Goal: Task Accomplishment & Management: Manage account settings

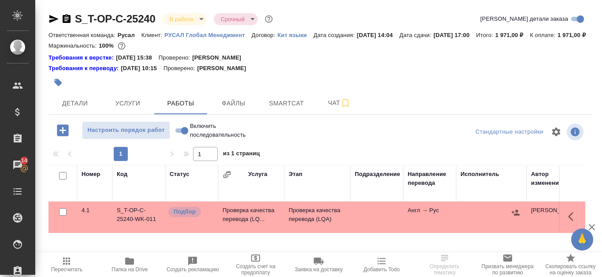
click at [144, 266] on span "Папка на Drive" at bounding box center [130, 264] width 52 height 17
click at [124, 223] on td "S_T-OP-C-25240-WK-011" at bounding box center [138, 217] width 53 height 31
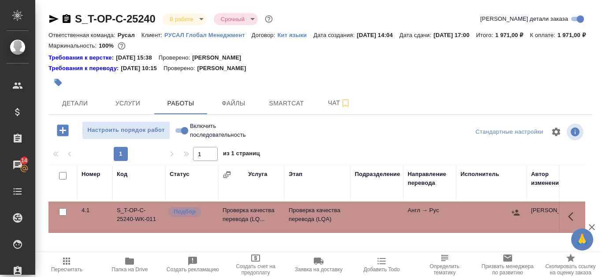
click at [124, 223] on td "S_T-OP-C-25240-WK-011" at bounding box center [138, 217] width 53 height 31
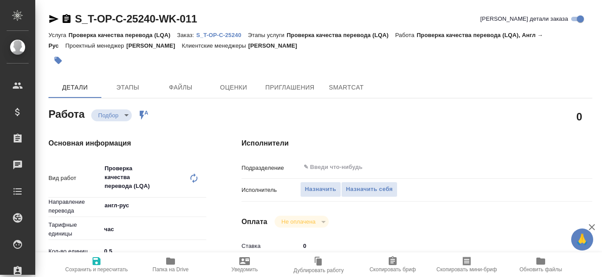
type textarea "x"
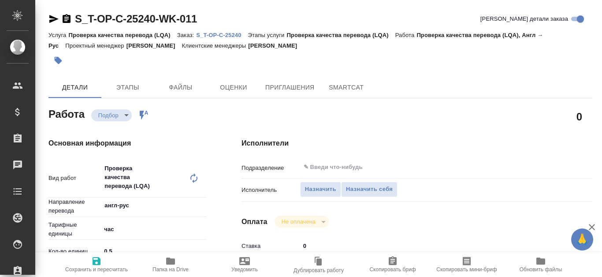
type textarea "x"
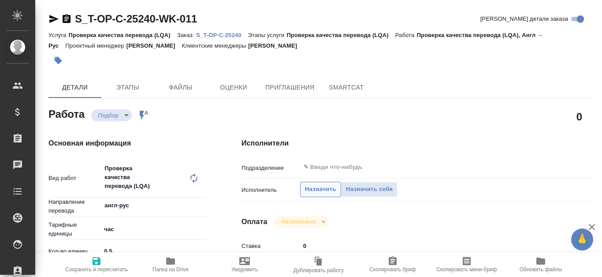
click at [321, 191] on span "Назначить" at bounding box center [320, 189] width 31 height 10
type textarea "x"
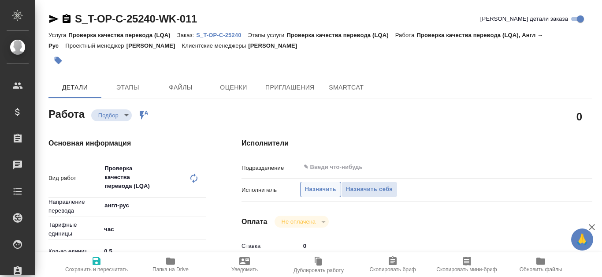
type textarea "x"
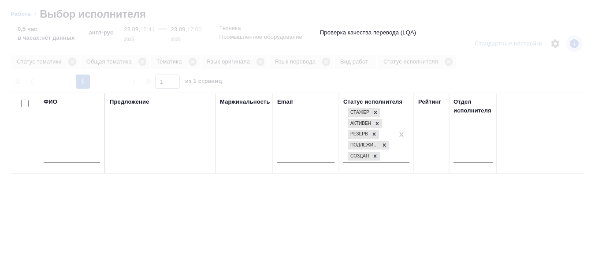
type textarea "x"
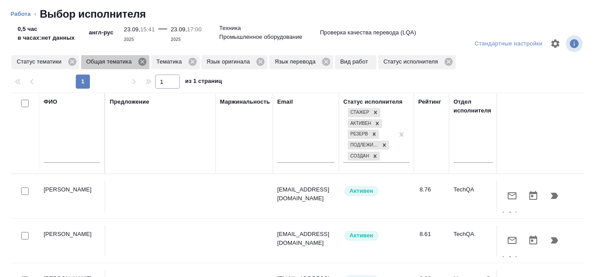
click at [142, 64] on icon at bounding box center [142, 62] width 8 height 8
click at [121, 64] on icon at bounding box center [122, 62] width 8 height 8
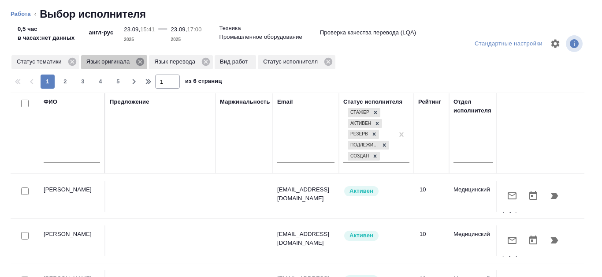
click at [140, 61] on icon at bounding box center [140, 62] width 10 height 10
click at [140, 61] on icon at bounding box center [138, 62] width 8 height 8
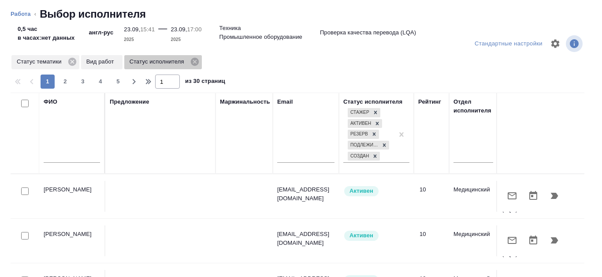
drag, startPoint x: 198, startPoint y: 60, endPoint x: 128, endPoint y: 93, distance: 77.7
click at [198, 61] on icon at bounding box center [194, 62] width 8 height 8
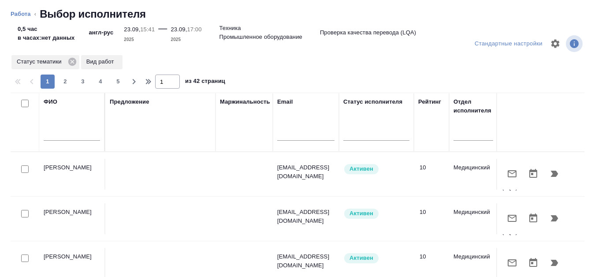
click at [68, 134] on input "text" at bounding box center [72, 135] width 56 height 11
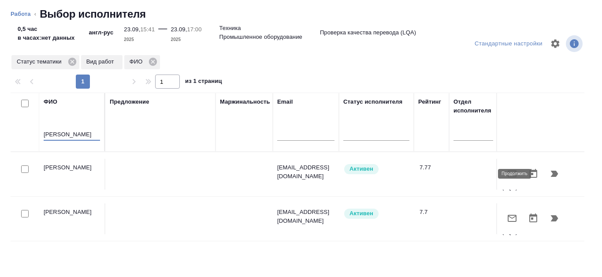
type input "Канатаева"
click at [551, 175] on icon "button" at bounding box center [554, 174] width 7 height 6
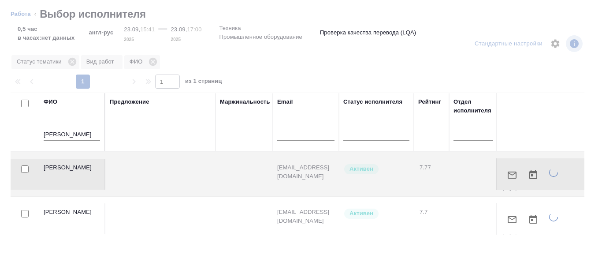
type textarea "x"
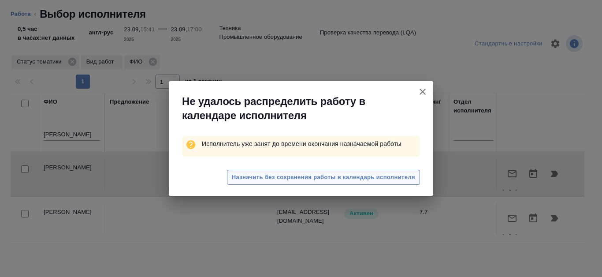
click at [324, 173] on span "Назначить без сохранения работы в календарь исполнителя" at bounding box center [323, 177] width 183 height 10
type textarea "x"
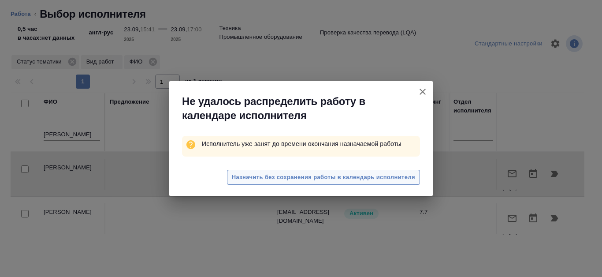
type textarea "x"
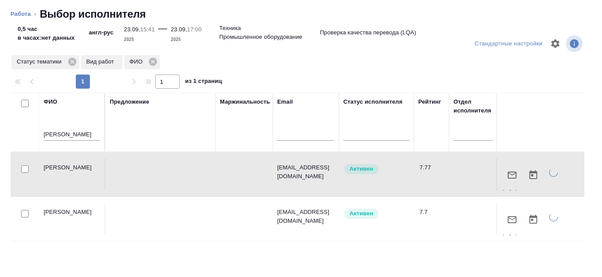
type textarea "x"
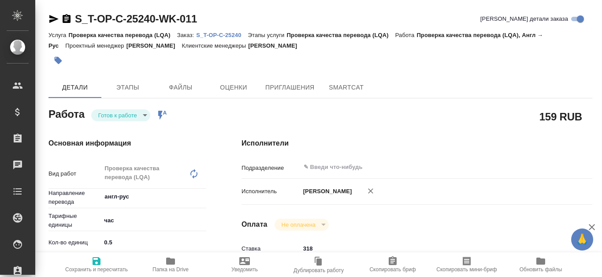
type textarea "x"
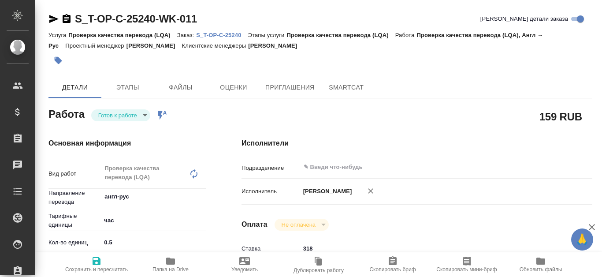
type textarea "x"
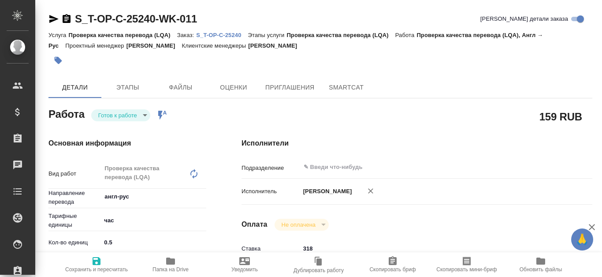
click at [225, 35] on p "S_T-OP-C-25240" at bounding box center [222, 35] width 52 height 7
type textarea "x"
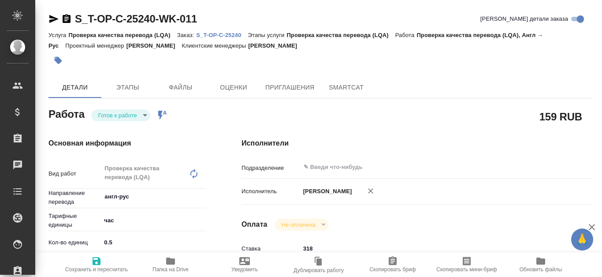
type textarea "x"
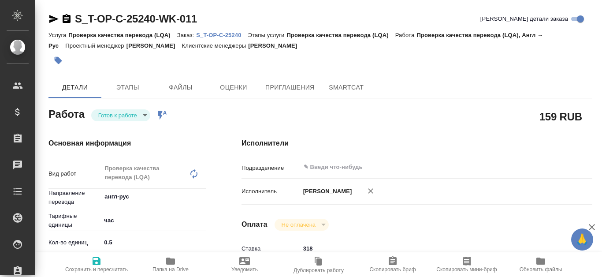
type textarea "x"
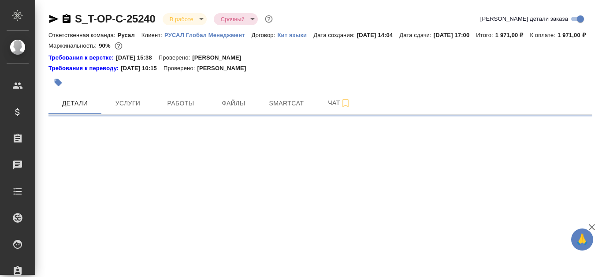
select select "RU"
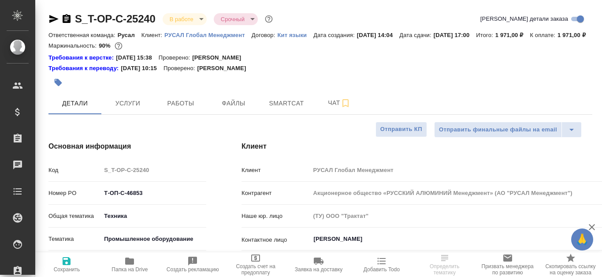
type textarea "x"
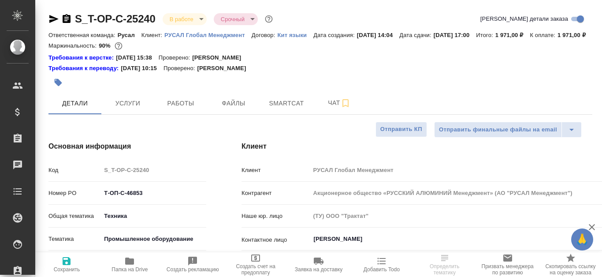
type textarea "x"
click at [132, 266] on icon "button" at bounding box center [129, 261] width 11 height 11
type textarea "x"
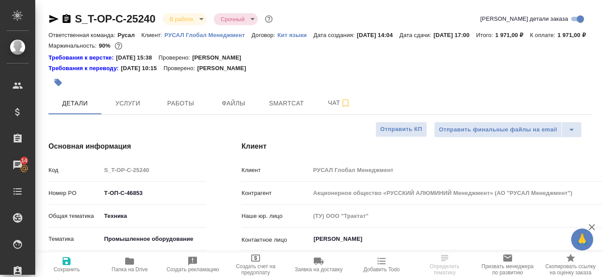
select select "RU"
type textarea "x"
